Goal: Information Seeking & Learning: Understand process/instructions

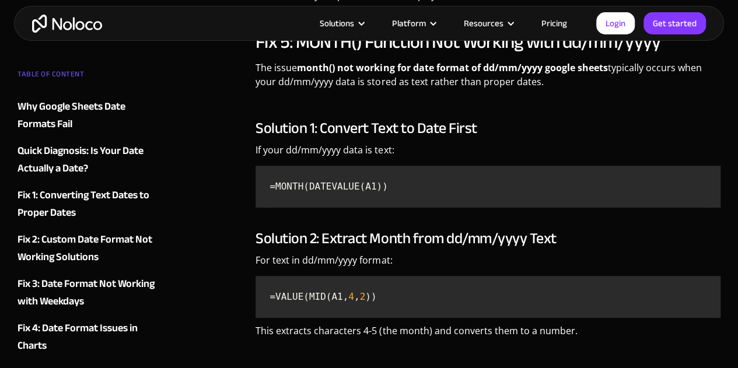
scroll to position [4443, 0]
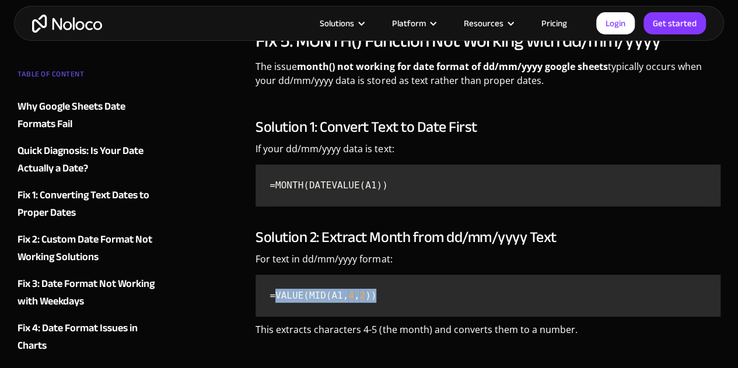
drag, startPoint x: 276, startPoint y: 294, endPoint x: 376, endPoint y: 313, distance: 102.2
click at [376, 313] on pre "=VALUE(MID(A1, 4 , 2 ))" at bounding box center [488, 296] width 465 height 42
click at [308, 296] on span "=VALUE(MID(A1," at bounding box center [309, 295] width 79 height 11
drag, startPoint x: 267, startPoint y: 294, endPoint x: 378, endPoint y: 298, distance: 110.4
click at [378, 298] on code "=VALUE(MID(A1, 4 , 2 ))" at bounding box center [488, 296] width 456 height 33
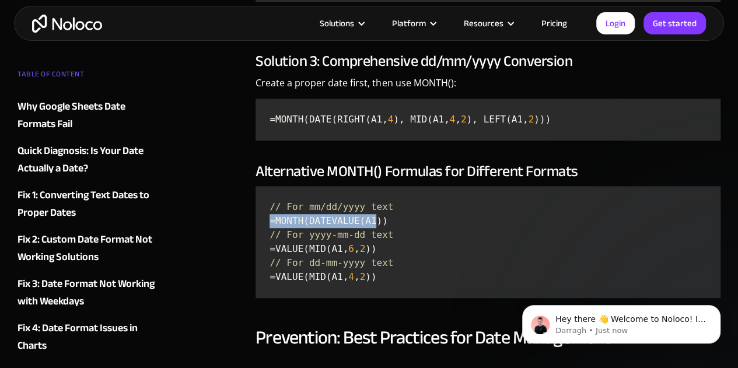
scroll to position [0, 0]
drag, startPoint x: 270, startPoint y: 221, endPoint x: 369, endPoint y: 222, distance: 98.7
click at [369, 222] on code "// For mm/dd/yyyy text =MONTH(DATEVALUE(A1)) // For yyyy-mm-dd text =VALUE(MID(…" at bounding box center [488, 242] width 456 height 103
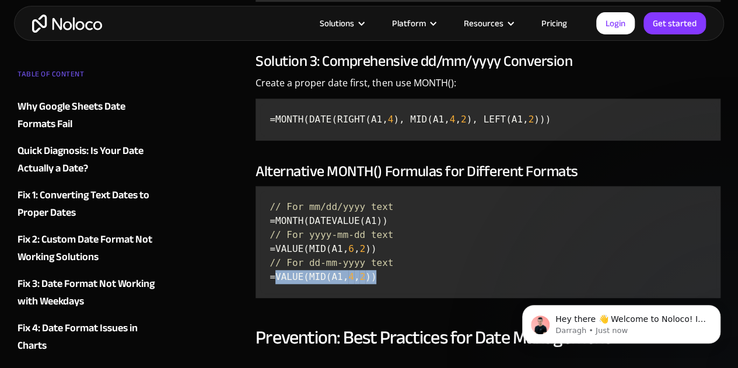
drag, startPoint x: 273, startPoint y: 302, endPoint x: 366, endPoint y: 308, distance: 93.6
click at [366, 294] on code "// For mm/dd/yyyy text =MONTH(DATEVALUE(A1)) // For yyyy-mm-dd text =VALUE(MID(…" at bounding box center [488, 242] width 456 height 103
copy code "VALUE(MID(A1, 4 , 2 ))"
